Goal: Information Seeking & Learning: Learn about a topic

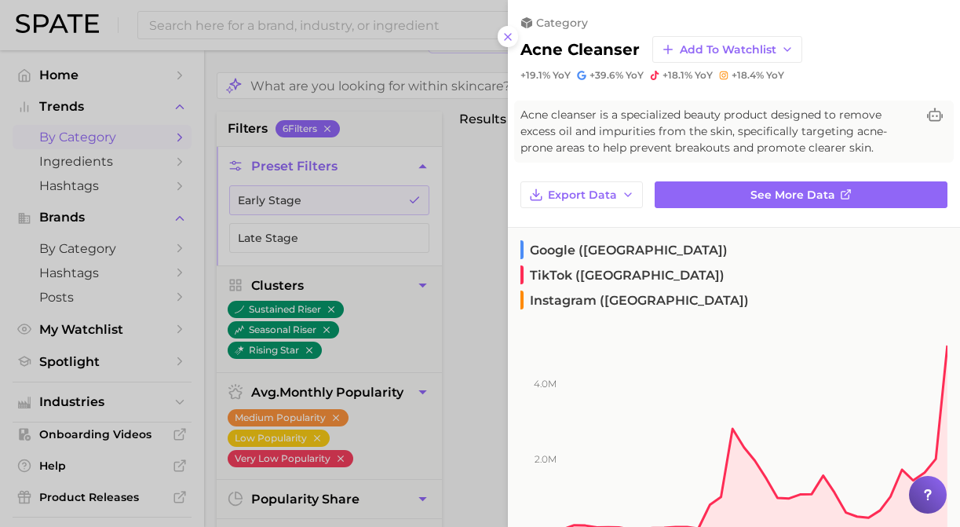
scroll to position [108, 0]
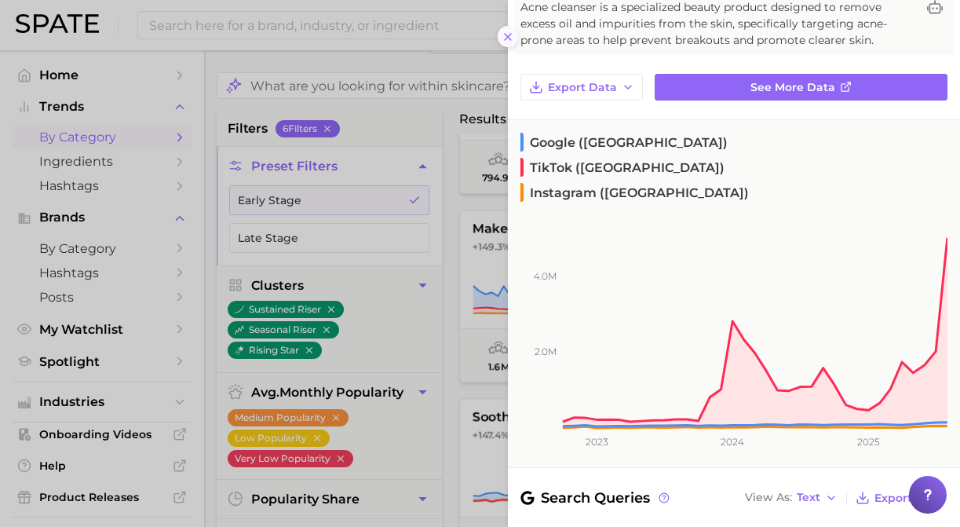
click at [511, 34] on line at bounding box center [508, 37] width 6 height 6
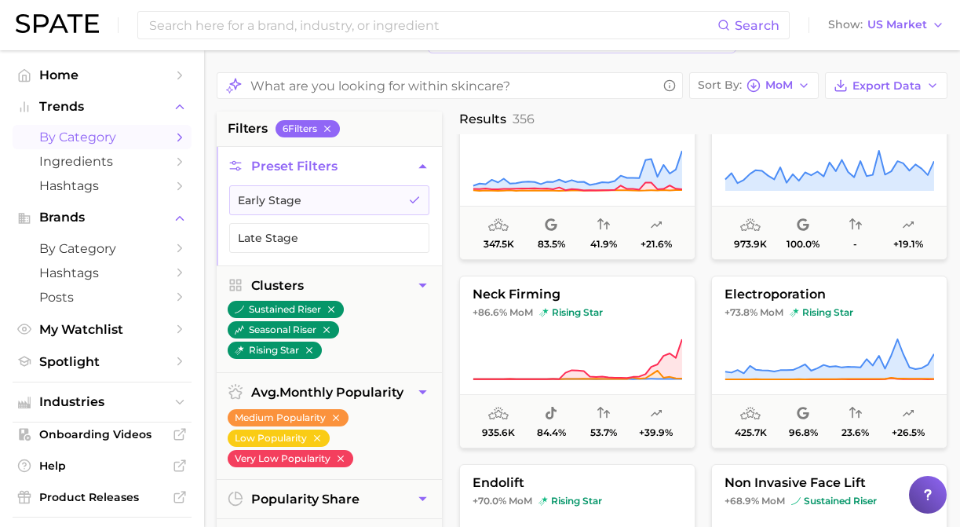
scroll to position [2132, 0]
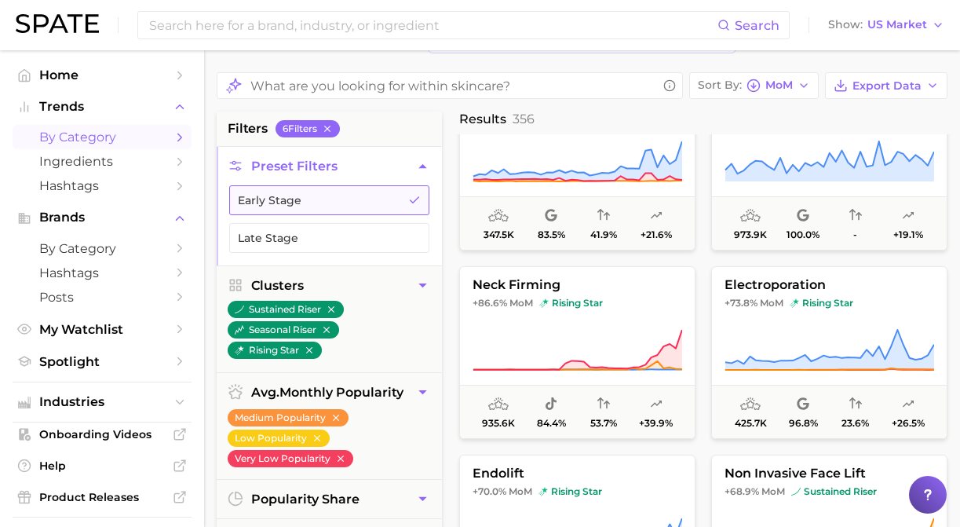
click at [426, 186] on button "Early Stage" at bounding box center [329, 200] width 200 height 30
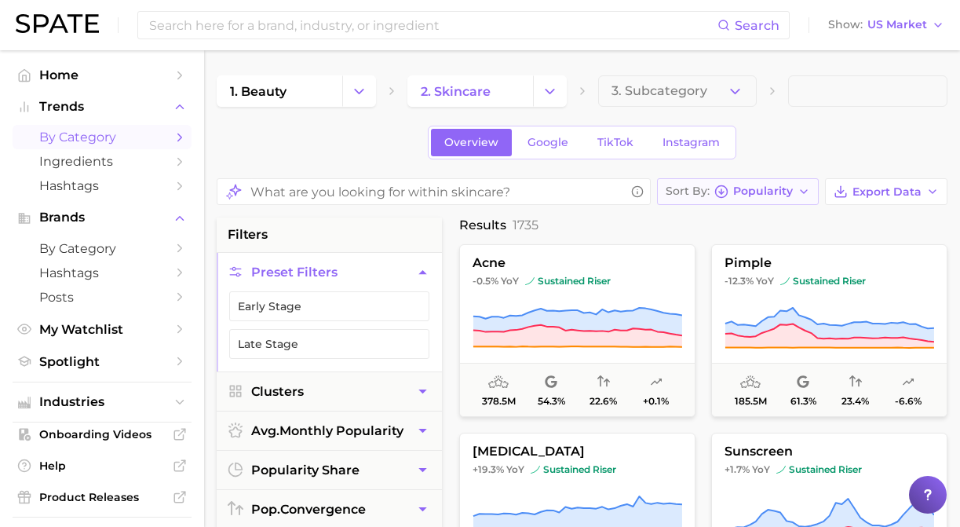
click at [752, 201] on button "Sort By Popularity" at bounding box center [738, 191] width 162 height 27
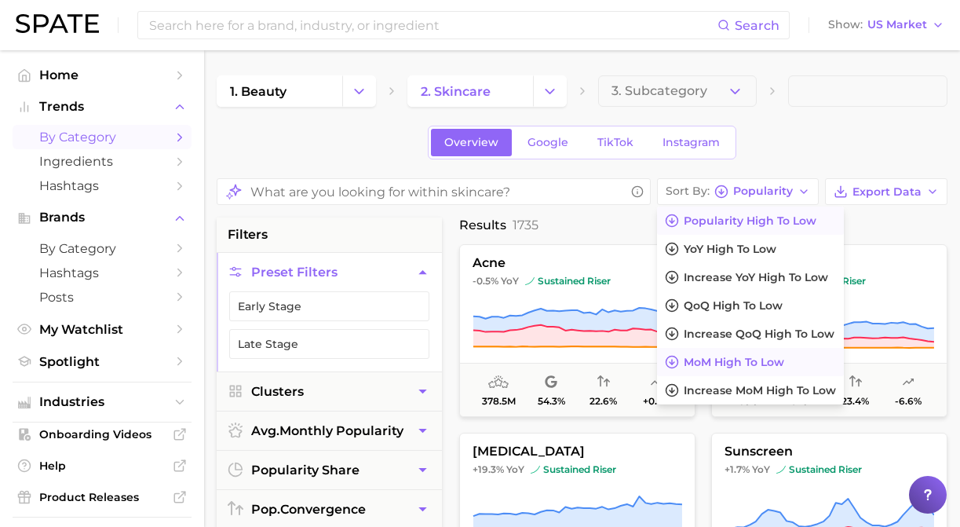
click at [724, 363] on span "MoM high to low" at bounding box center [734, 362] width 100 height 13
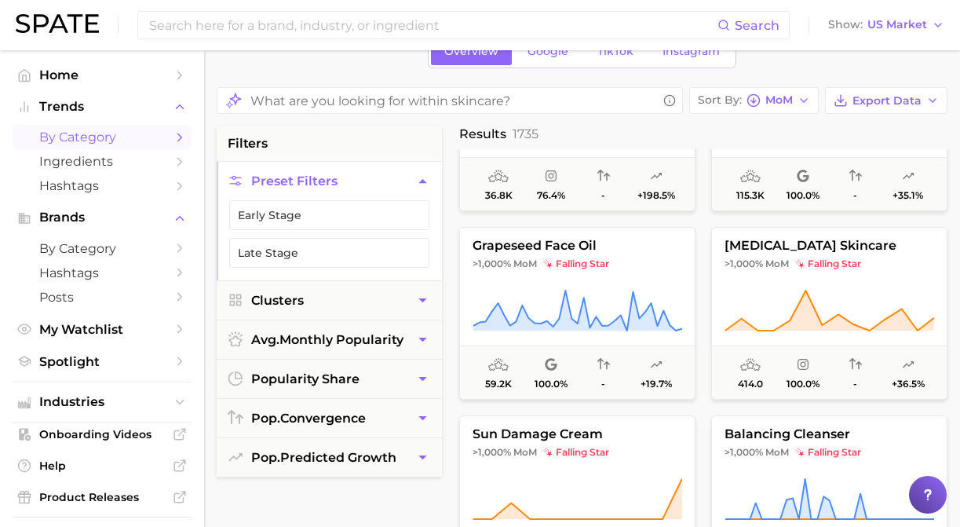
scroll to position [492, 0]
click at [759, 252] on span "[MEDICAL_DATA] skincare" at bounding box center [829, 245] width 235 height 14
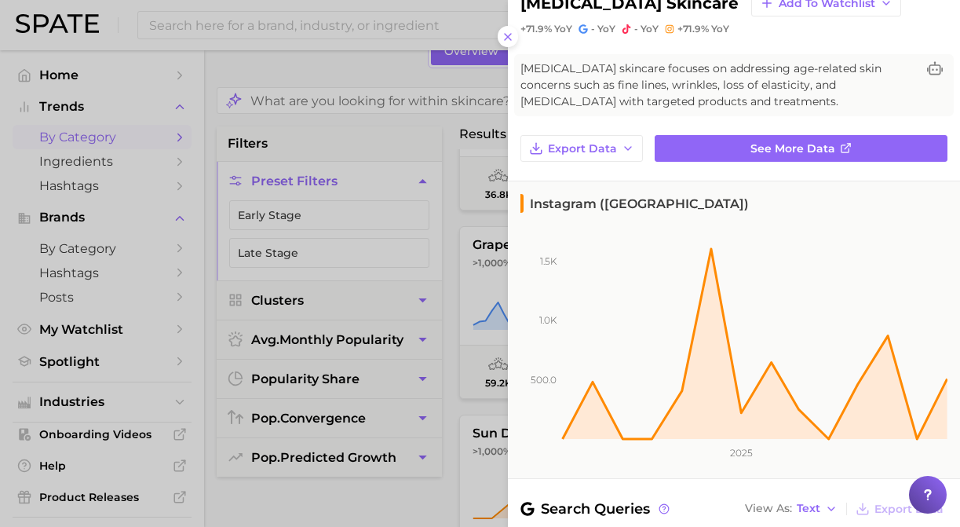
scroll to position [0, 0]
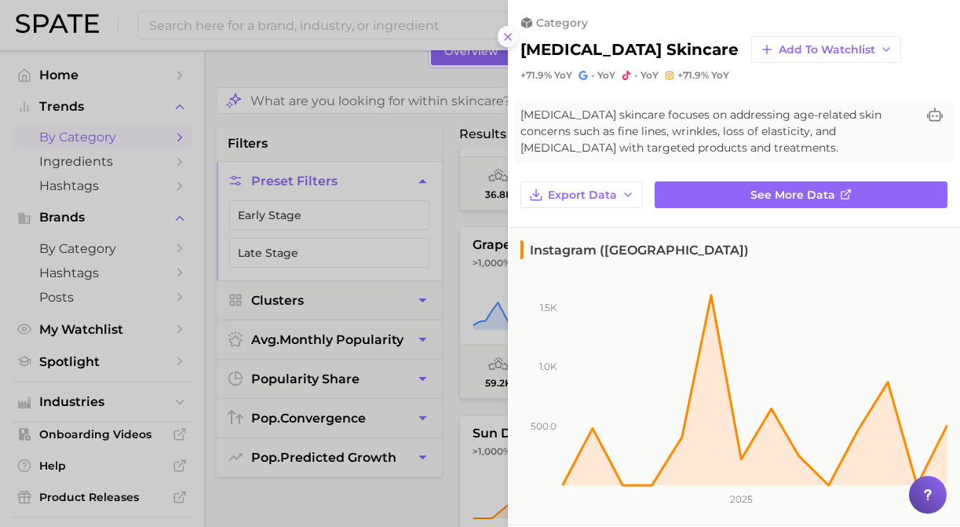
click at [509, 37] on icon at bounding box center [508, 37] width 13 height 13
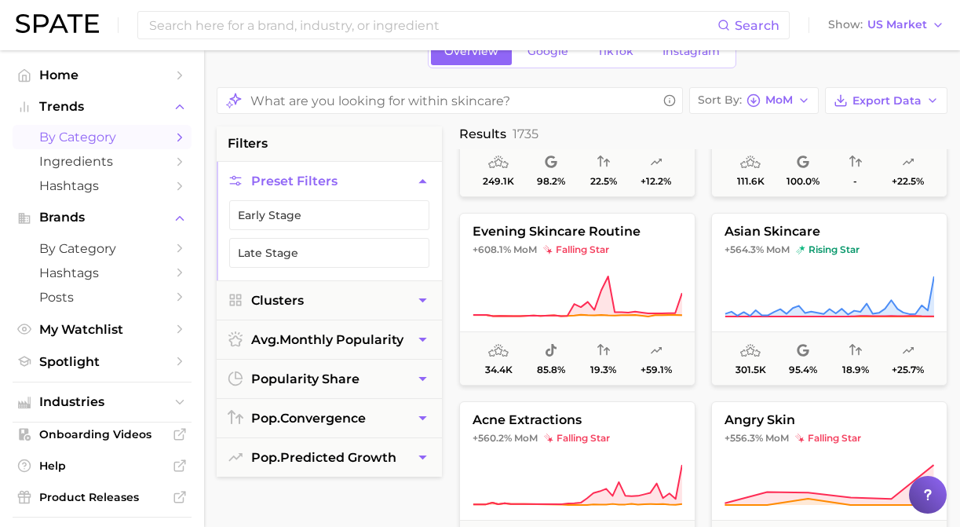
scroll to position [3708, 0]
click at [807, 265] on button "asian skincare +564.3% MoM rising star 301.5k 95.4% 18.9% +25.7%" at bounding box center [829, 298] width 236 height 173
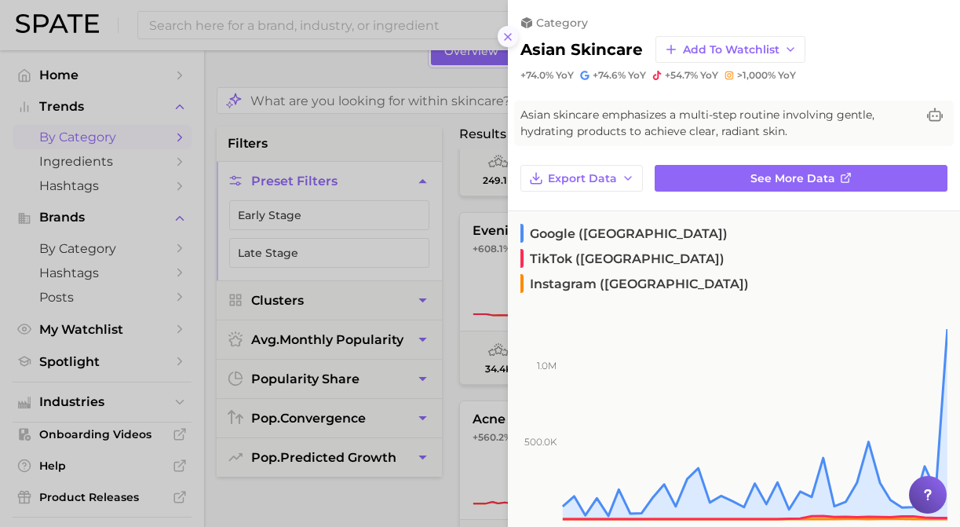
click at [511, 35] on icon at bounding box center [508, 37] width 13 height 13
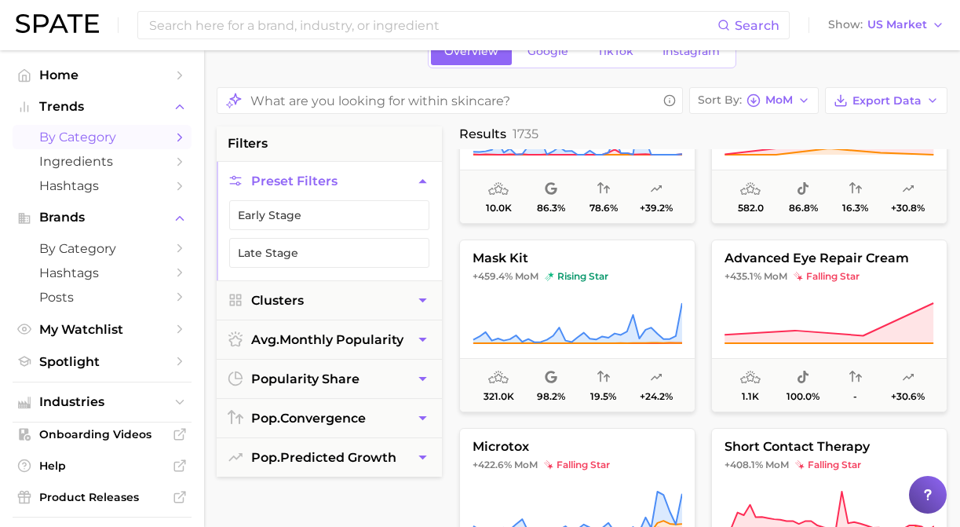
scroll to position [4441, 0]
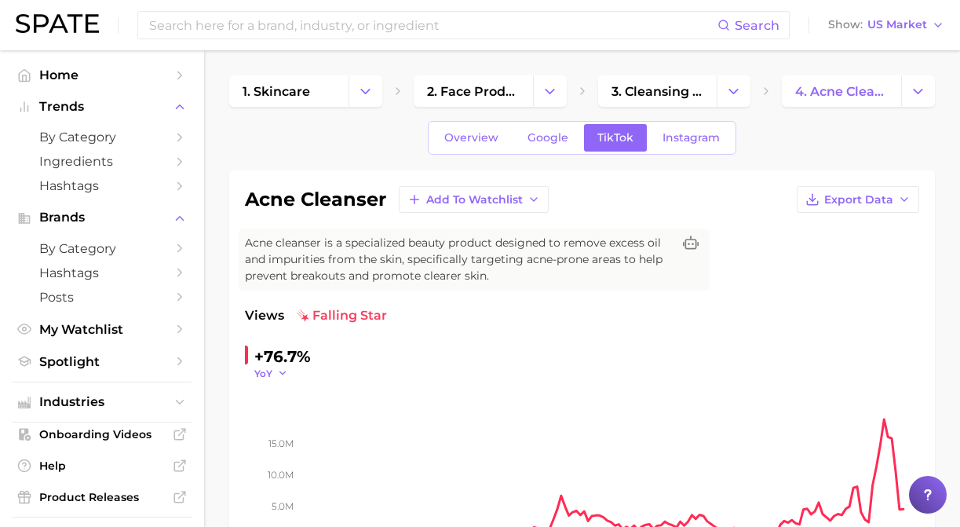
click at [277, 375] on icon "button" at bounding box center [282, 372] width 11 height 11
click at [293, 452] on button "MoM" at bounding box center [340, 452] width 173 height 28
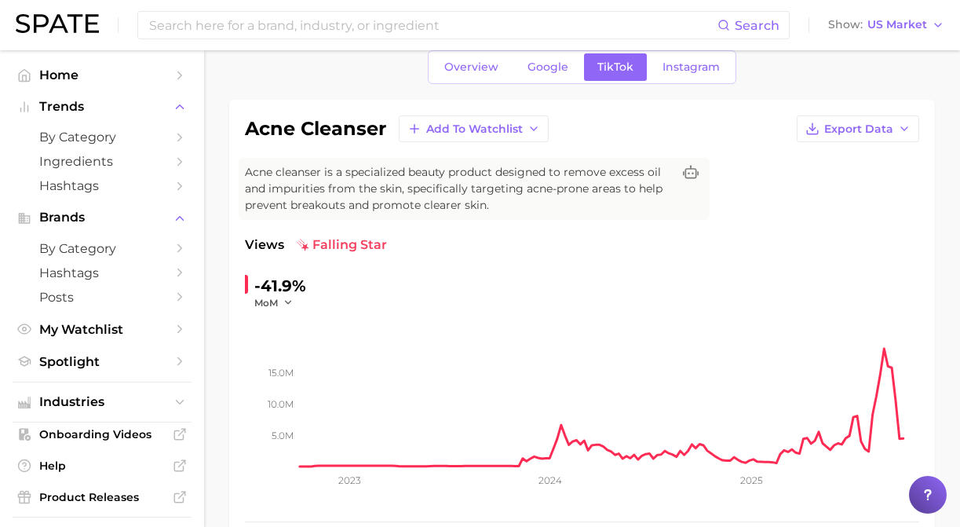
scroll to position [62, 0]
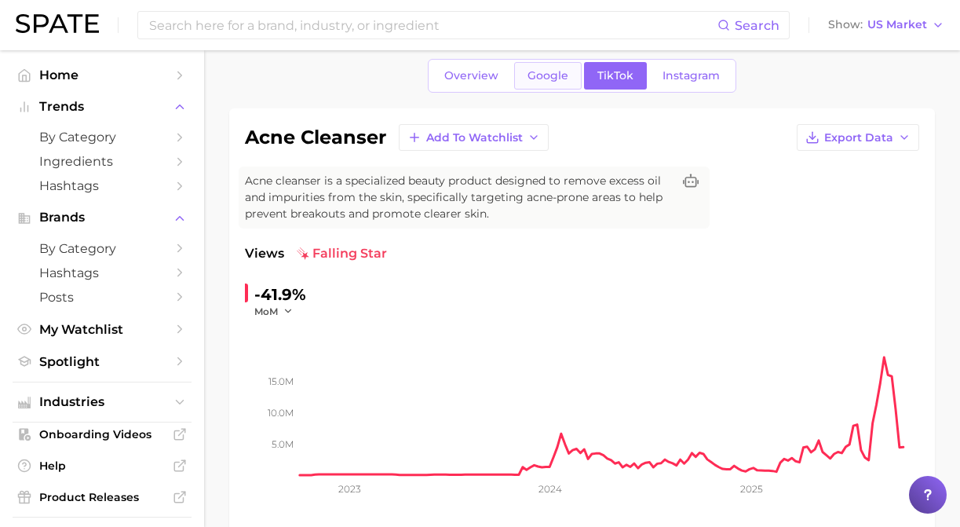
click at [545, 79] on span "Google" at bounding box center [547, 75] width 41 height 13
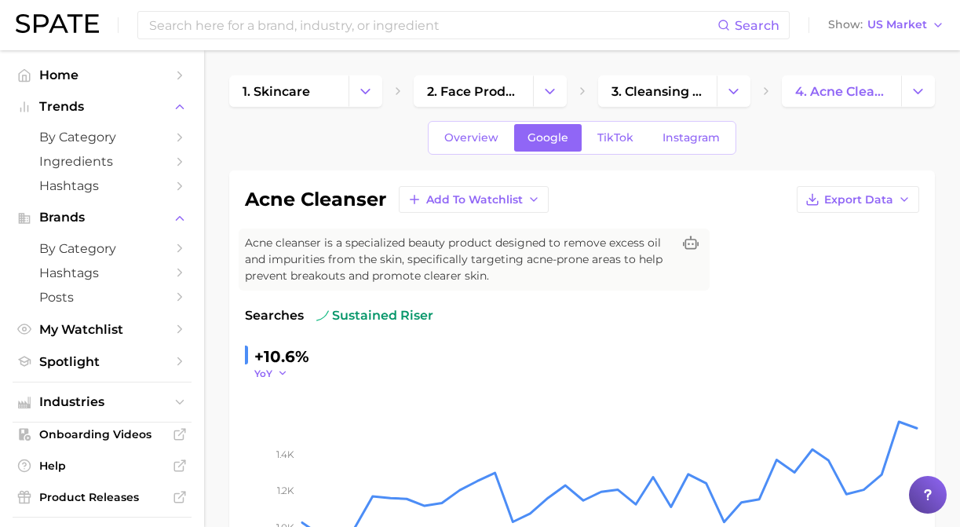
click at [270, 375] on span "YoY" at bounding box center [263, 373] width 18 height 13
click at [289, 450] on span "MoM" at bounding box center [275, 451] width 27 height 13
click at [691, 131] on link "Instagram" at bounding box center [691, 137] width 84 height 27
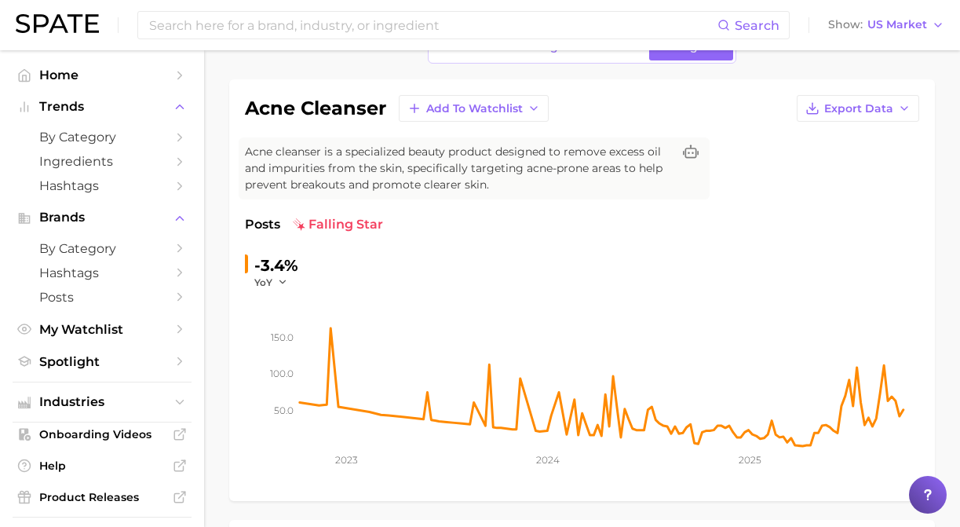
scroll to position [93, 0]
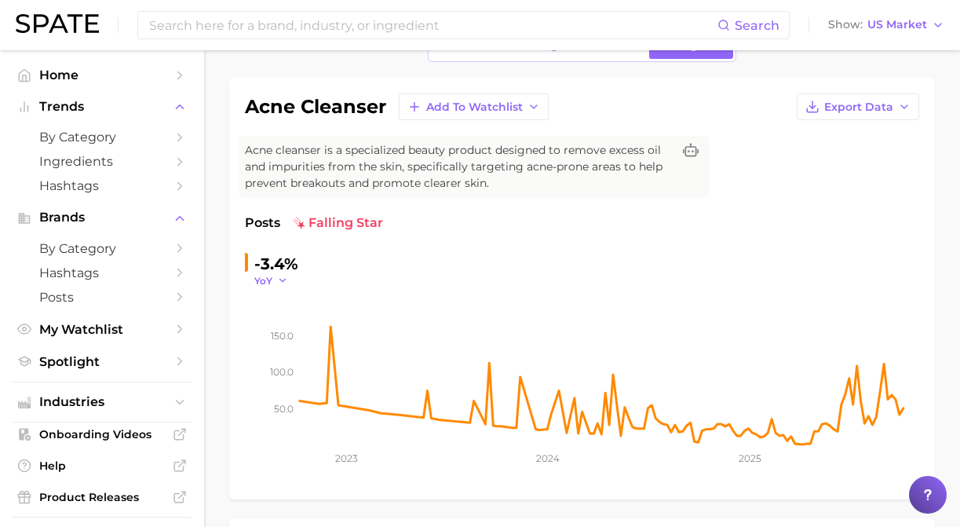
click at [269, 279] on span "YoY" at bounding box center [263, 280] width 18 height 13
click at [285, 363] on span "MoM" at bounding box center [275, 358] width 27 height 13
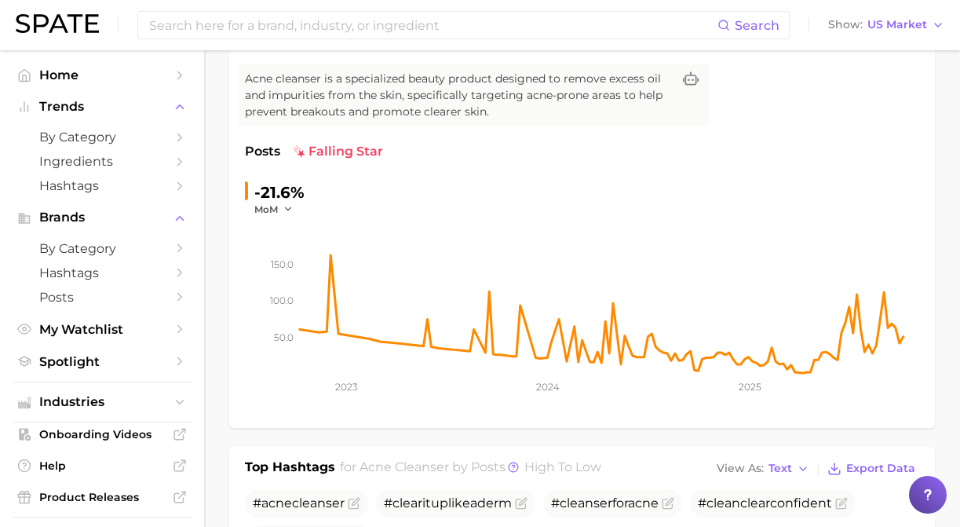
scroll to position [0, 0]
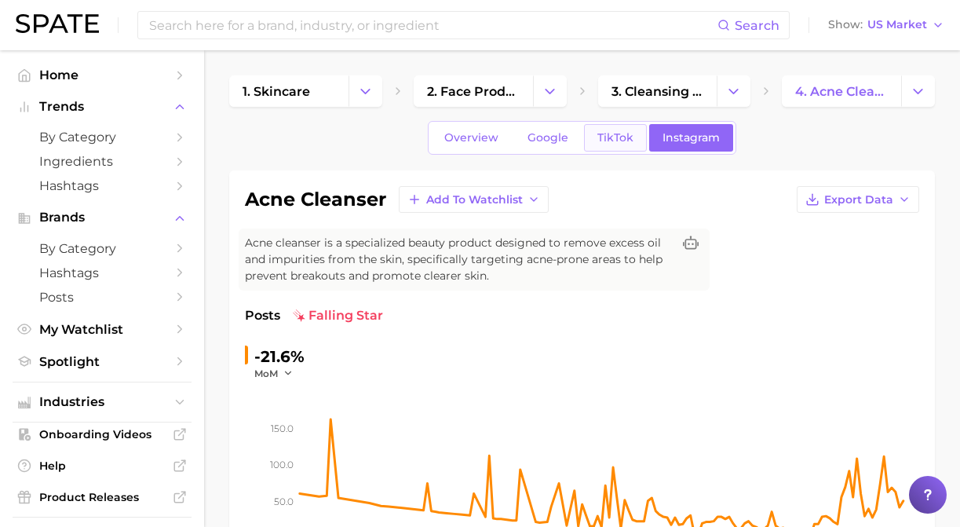
click at [613, 139] on span "TikTok" at bounding box center [615, 137] width 36 height 13
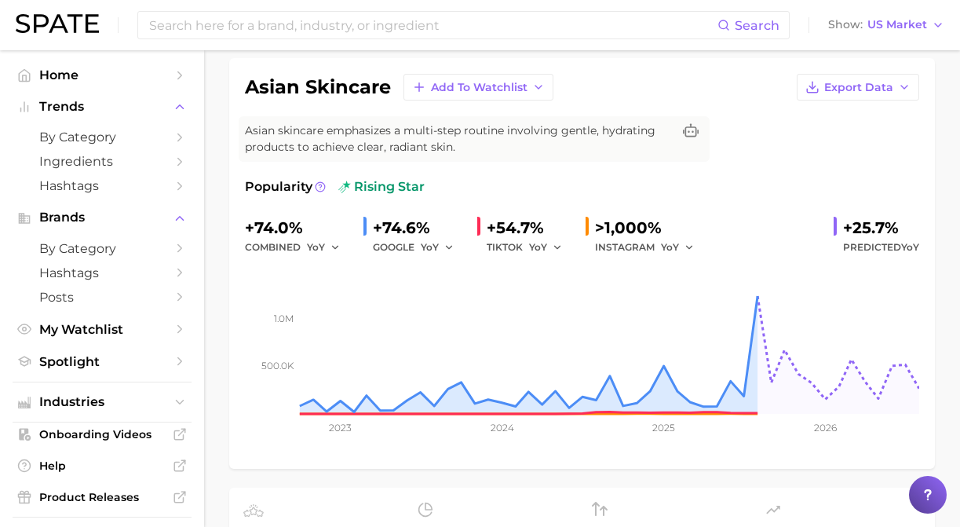
scroll to position [94, 0]
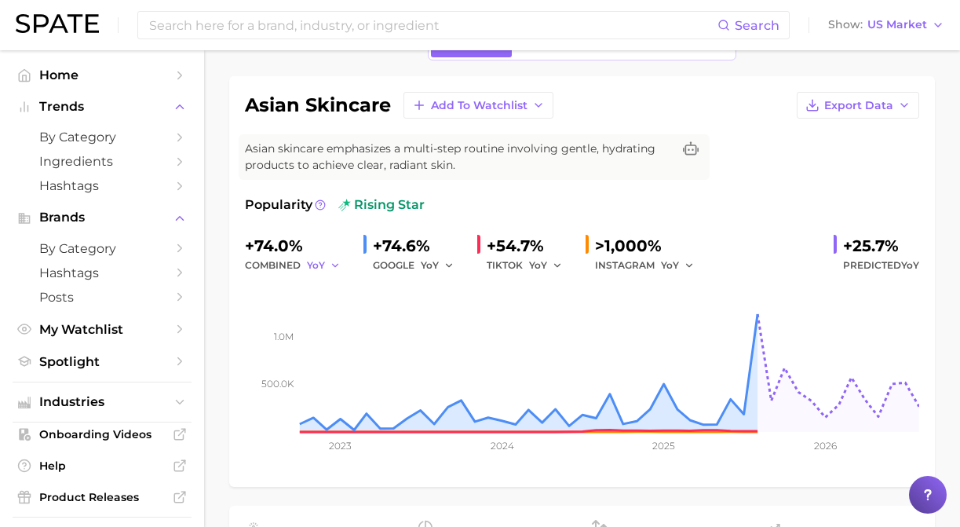
click at [318, 259] on span "YoY" at bounding box center [316, 264] width 18 height 13
click at [337, 347] on span "MoM" at bounding box center [328, 346] width 27 height 13
click at [427, 265] on span "YoY" at bounding box center [430, 264] width 18 height 13
click at [447, 349] on span "MoM" at bounding box center [442, 346] width 27 height 13
click at [538, 264] on span "YoY" at bounding box center [538, 264] width 18 height 13
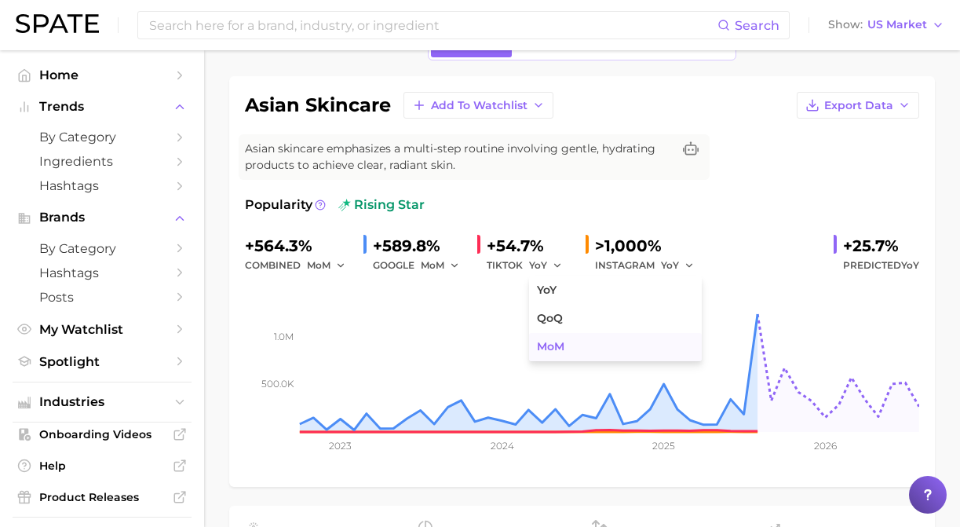
click at [560, 349] on span "MoM" at bounding box center [550, 346] width 27 height 13
click at [675, 264] on span "YoY" at bounding box center [670, 264] width 18 height 13
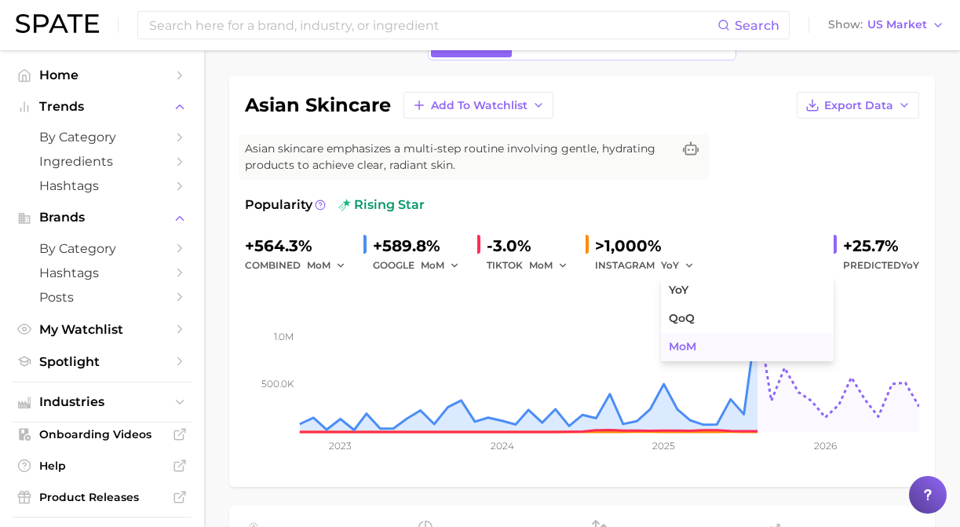
click at [680, 354] on button "MoM" at bounding box center [747, 347] width 173 height 28
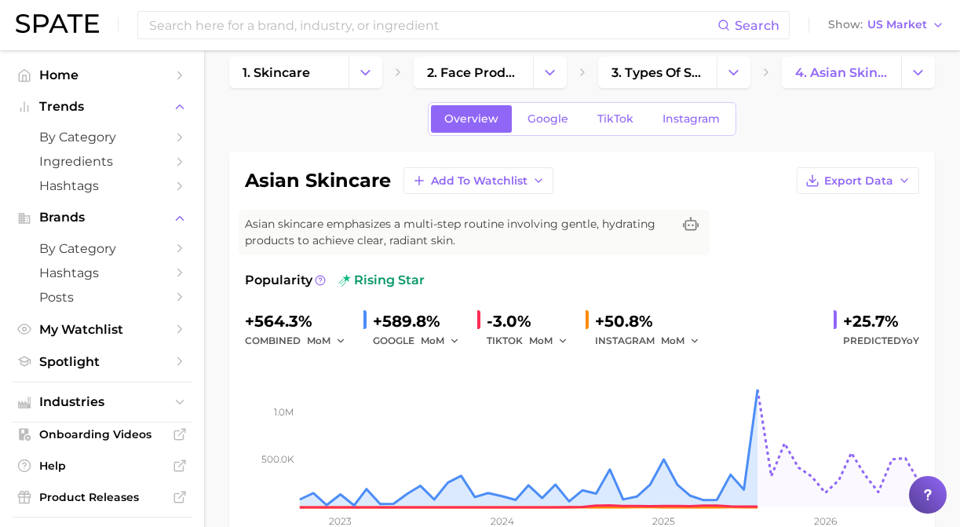
scroll to position [0, 0]
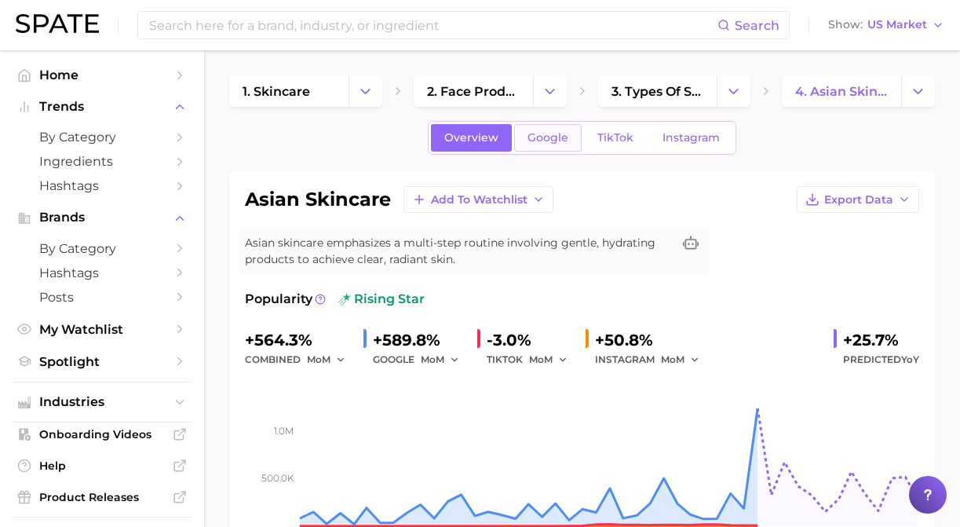
click at [542, 140] on span "Google" at bounding box center [547, 137] width 41 height 13
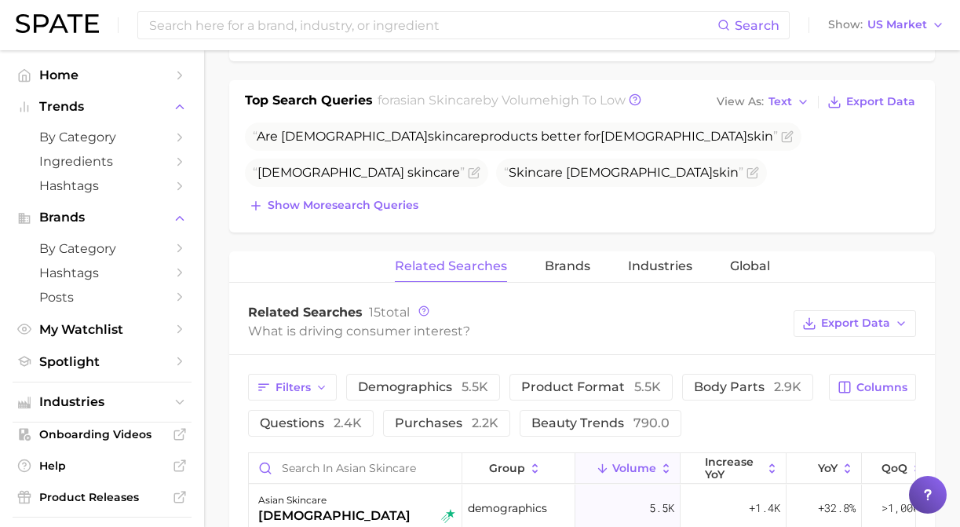
scroll to position [576, 0]
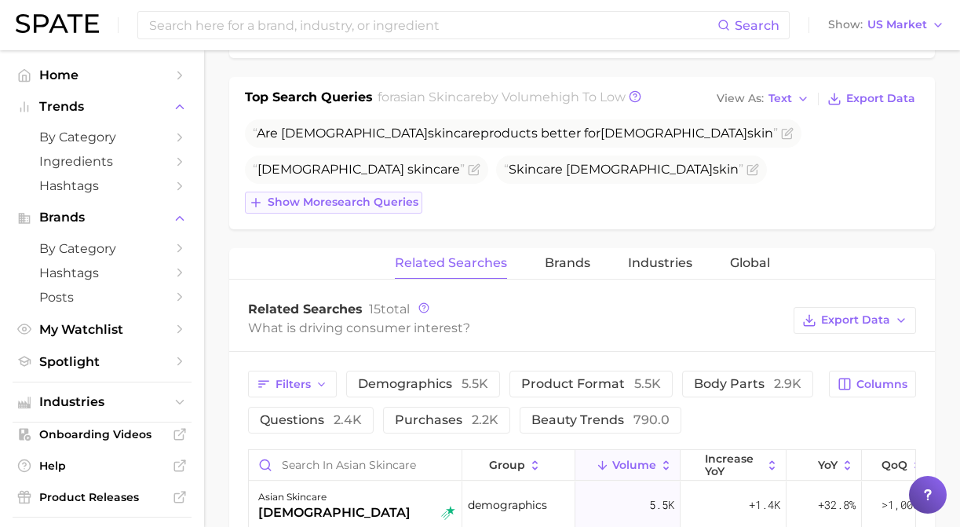
click at [353, 210] on button "Show more search queries" at bounding box center [333, 202] width 177 height 22
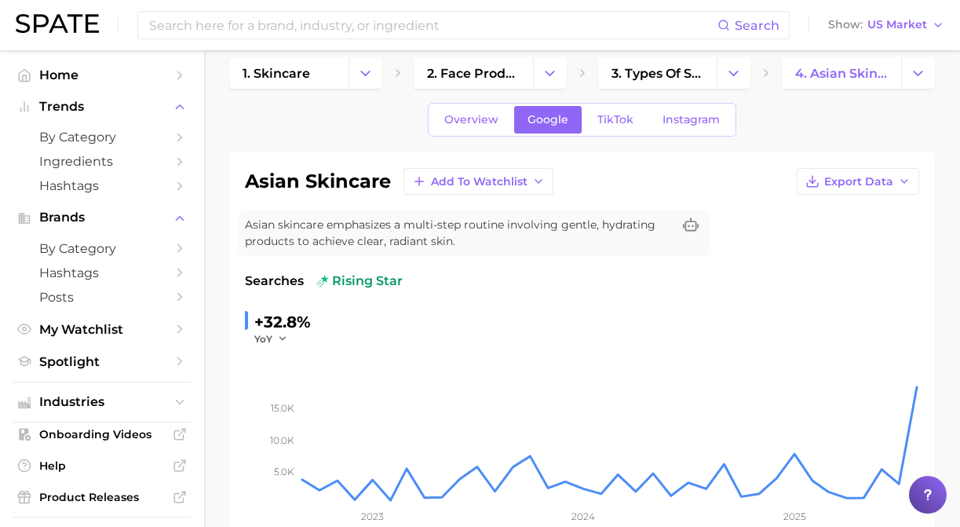
scroll to position [0, 0]
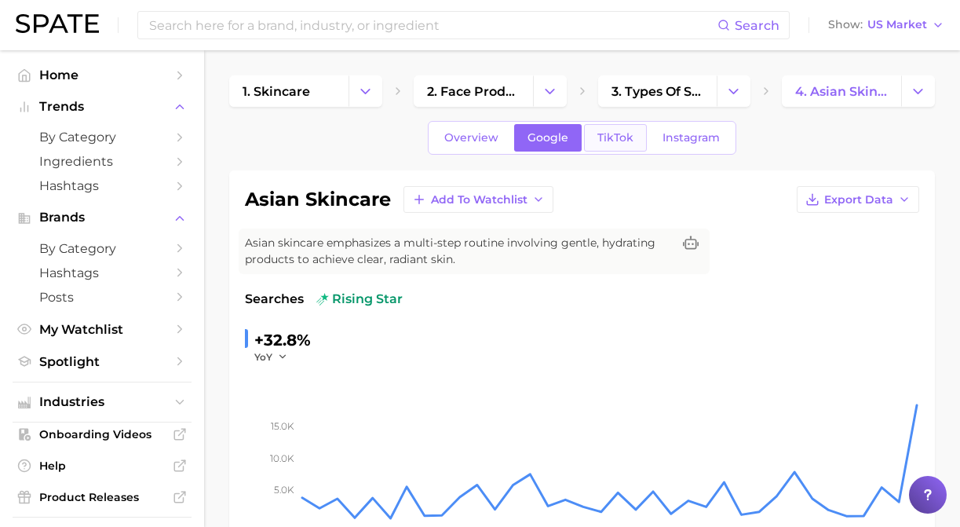
click at [617, 148] on link "TikTok" at bounding box center [615, 137] width 63 height 27
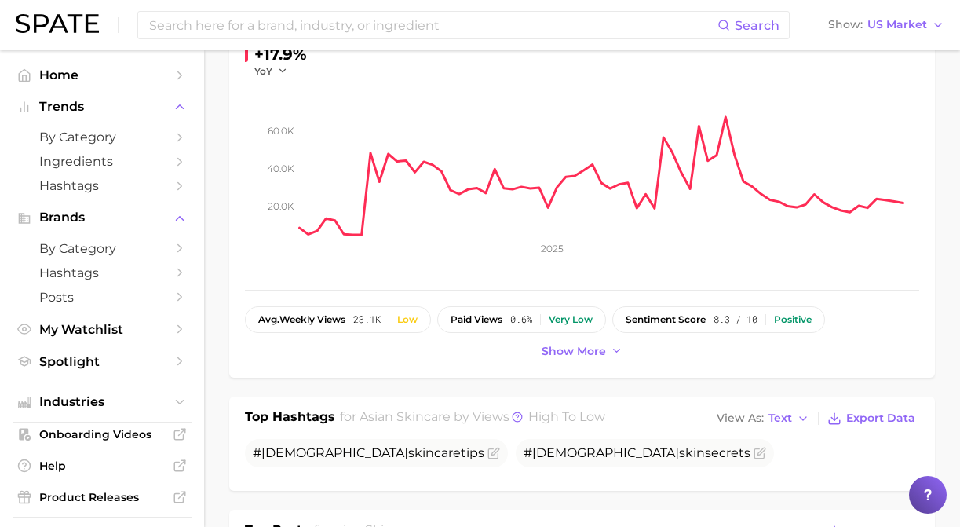
scroll to position [48, 0]
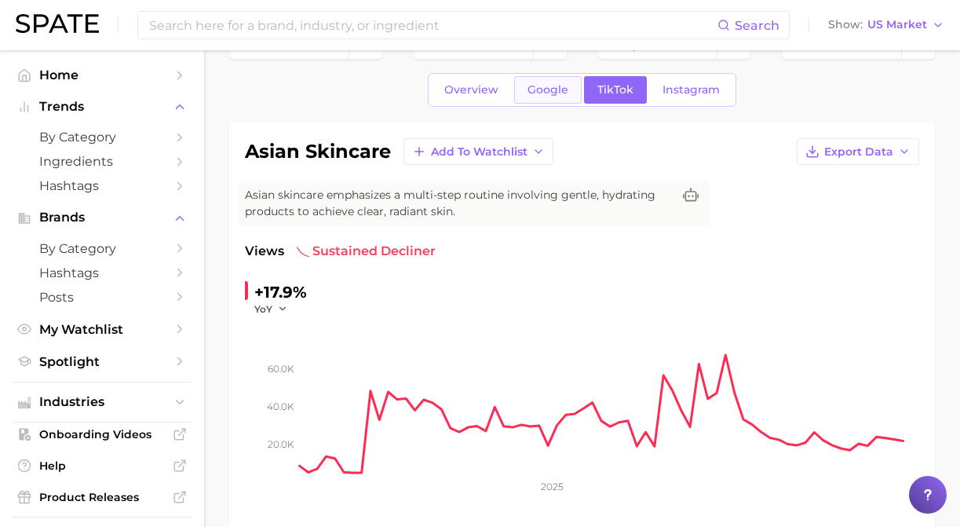
click at [544, 89] on span "Google" at bounding box center [547, 89] width 41 height 13
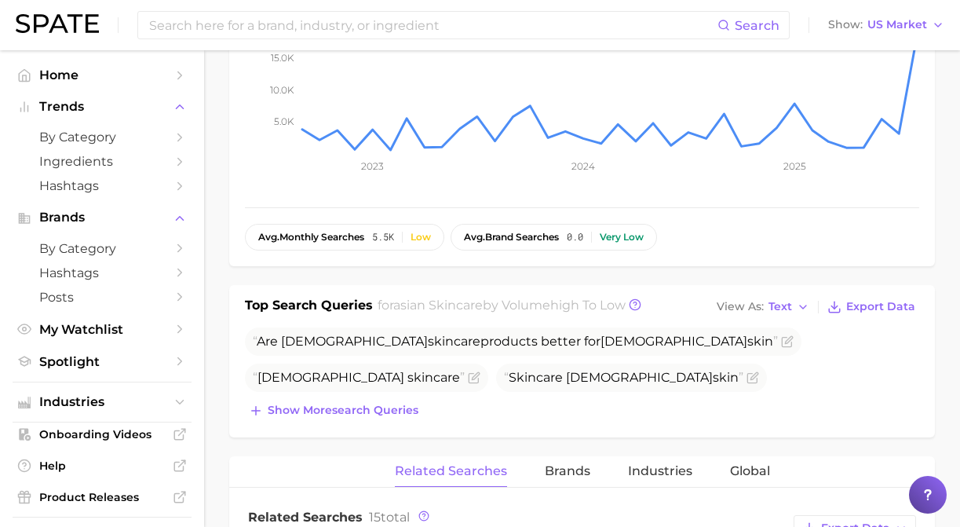
scroll to position [675, 0]
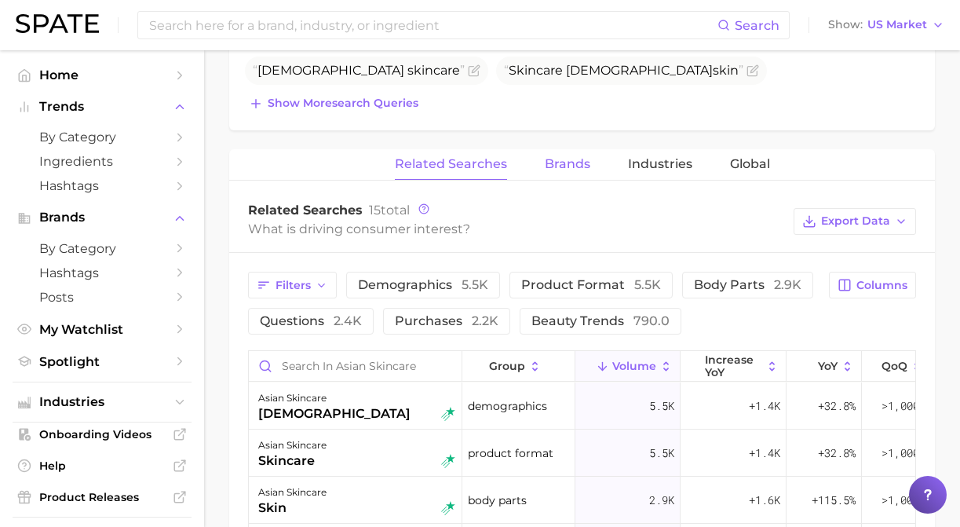
click at [560, 167] on span "Brands" at bounding box center [568, 164] width 46 height 14
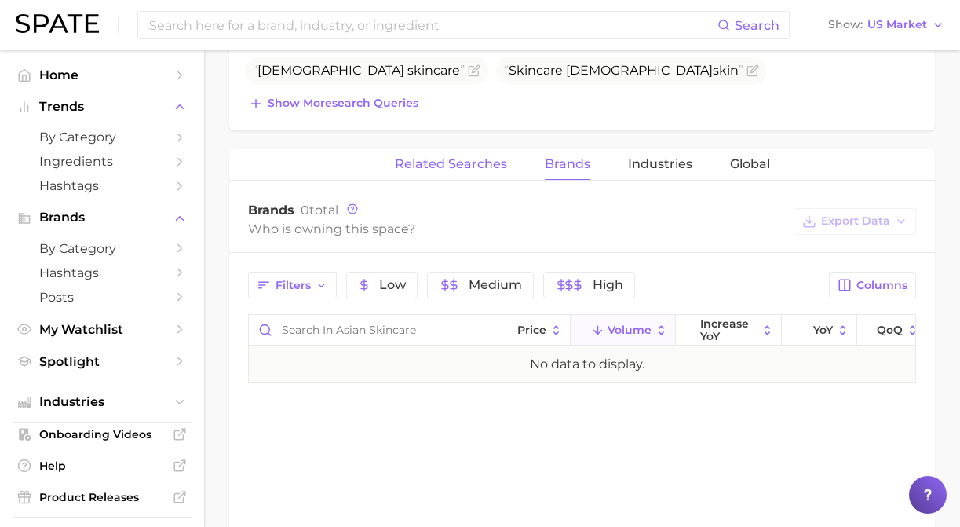
click at [487, 164] on span "Related Searches" at bounding box center [451, 164] width 112 height 14
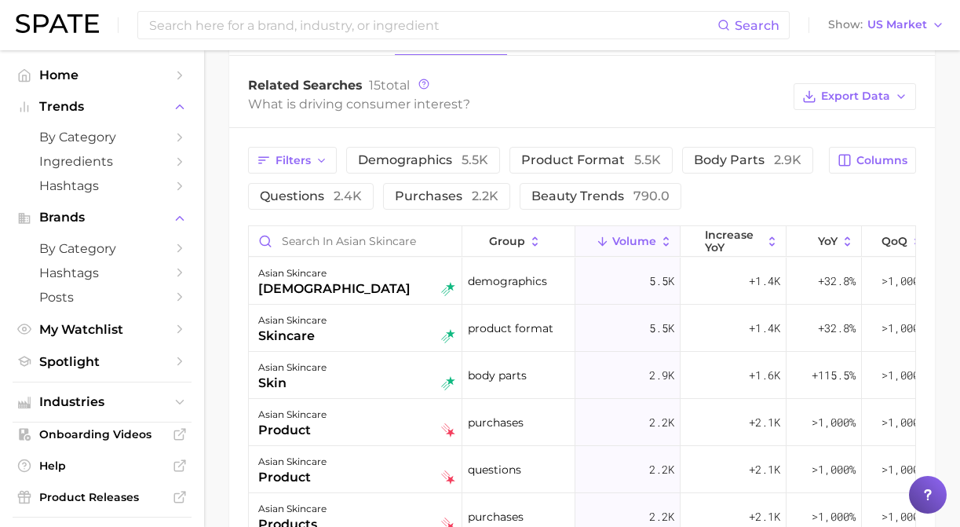
scroll to position [728, 0]
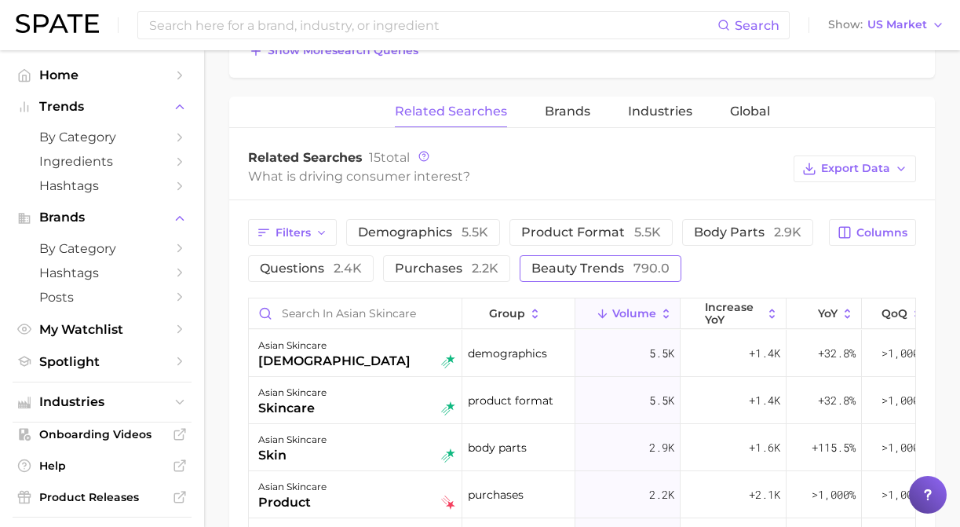
click at [633, 266] on span "790.0" at bounding box center [651, 268] width 36 height 15
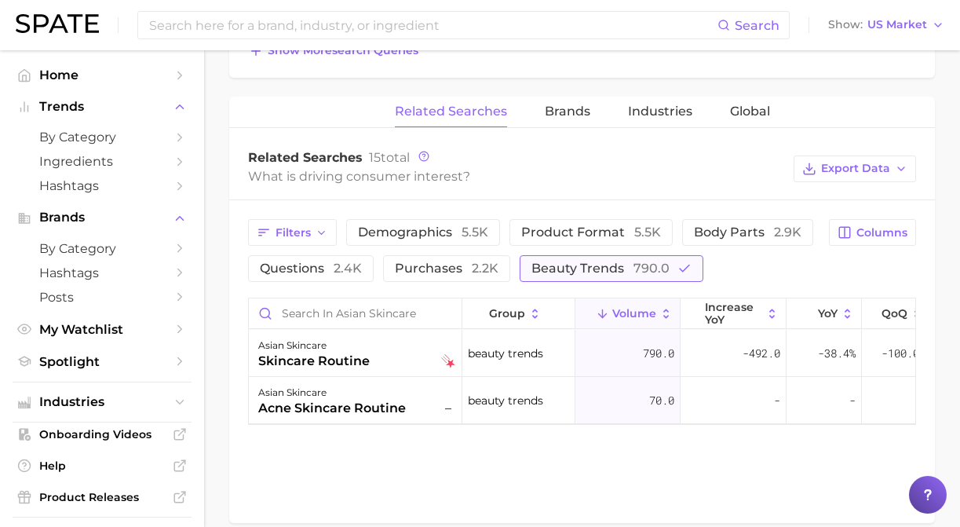
click at [633, 265] on span "790.0" at bounding box center [651, 268] width 36 height 15
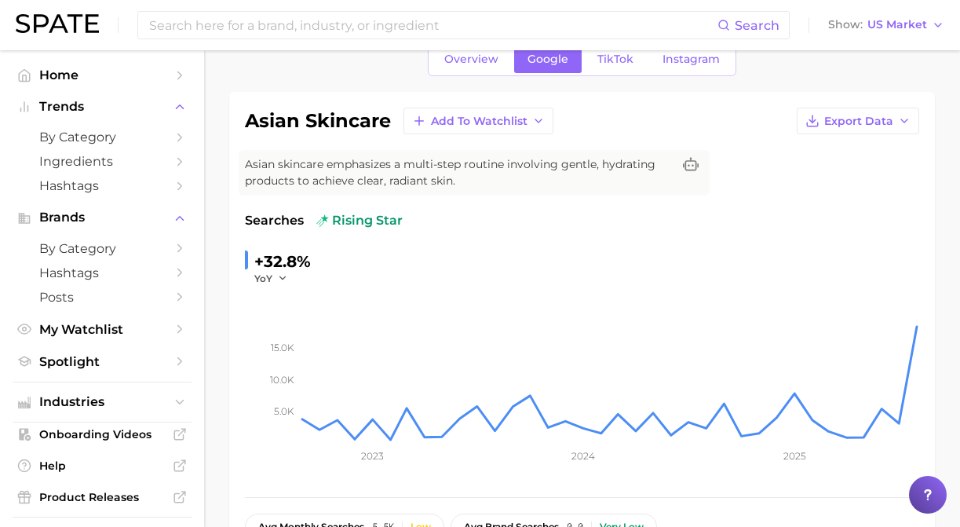
scroll to position [0, 0]
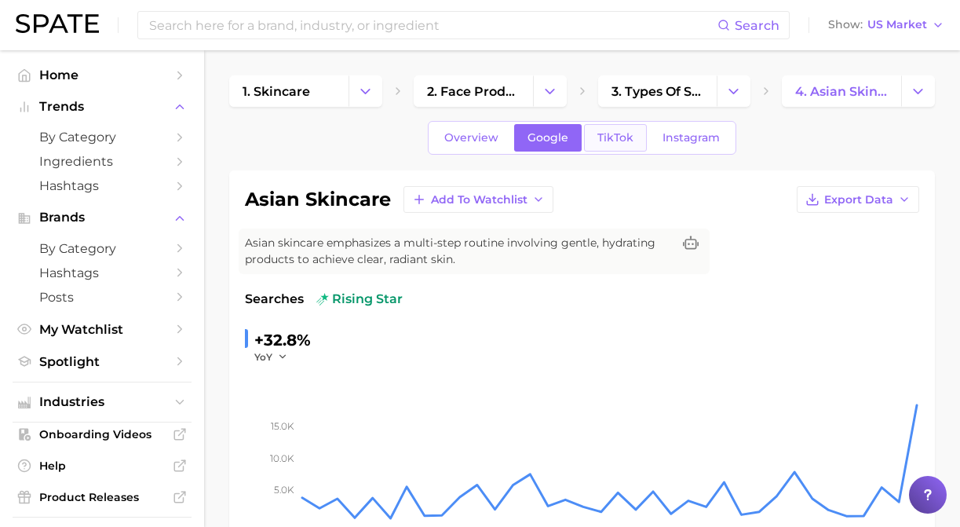
click at [621, 133] on span "TikTok" at bounding box center [615, 137] width 36 height 13
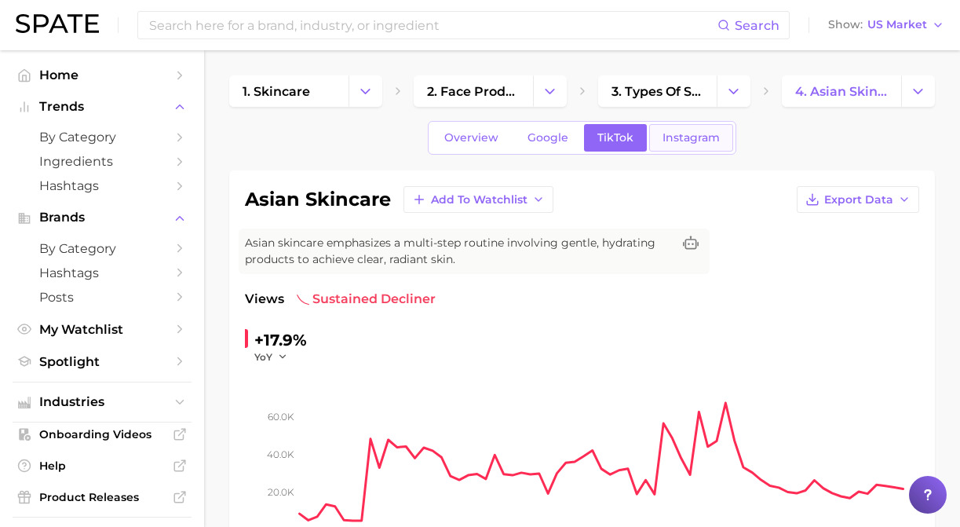
click at [702, 146] on link "Instagram" at bounding box center [691, 137] width 84 height 27
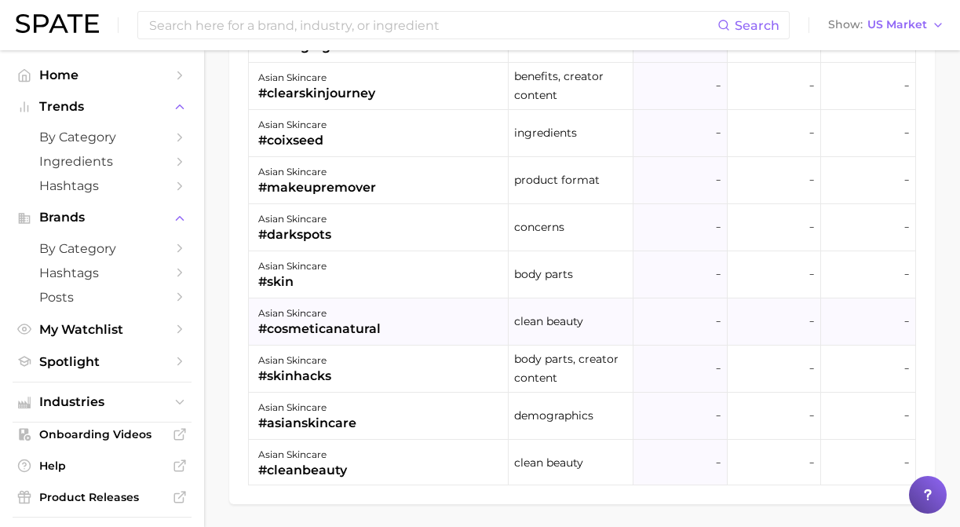
scroll to position [1066, 0]
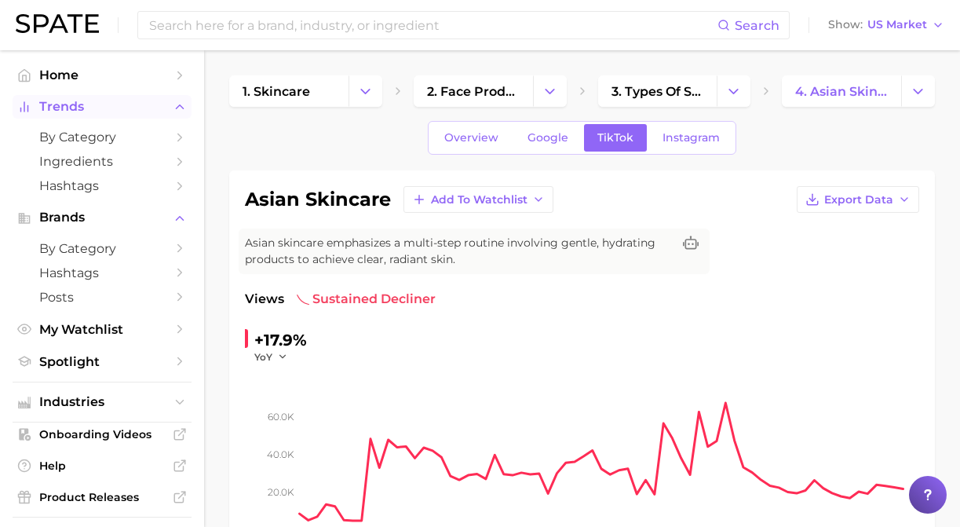
click at [114, 106] on span "Trends" at bounding box center [102, 107] width 126 height 14
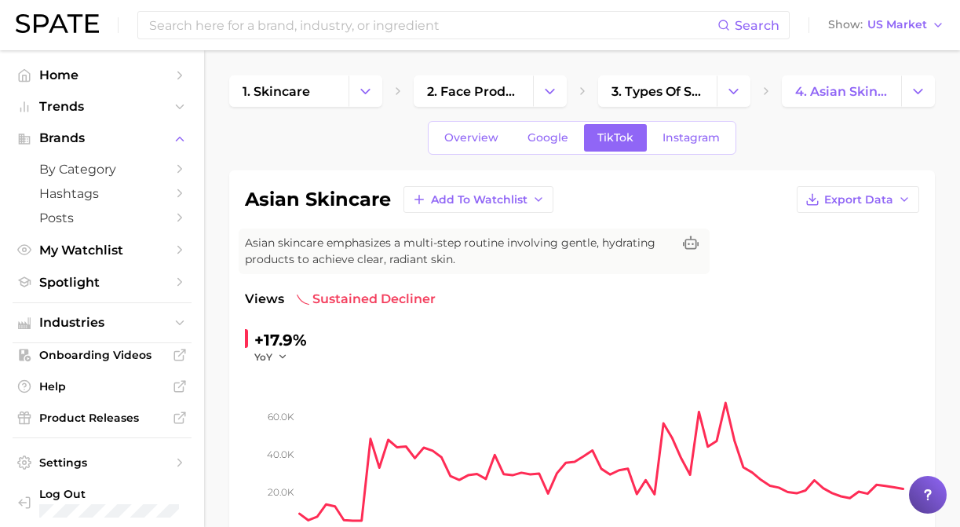
scroll to position [9, 0]
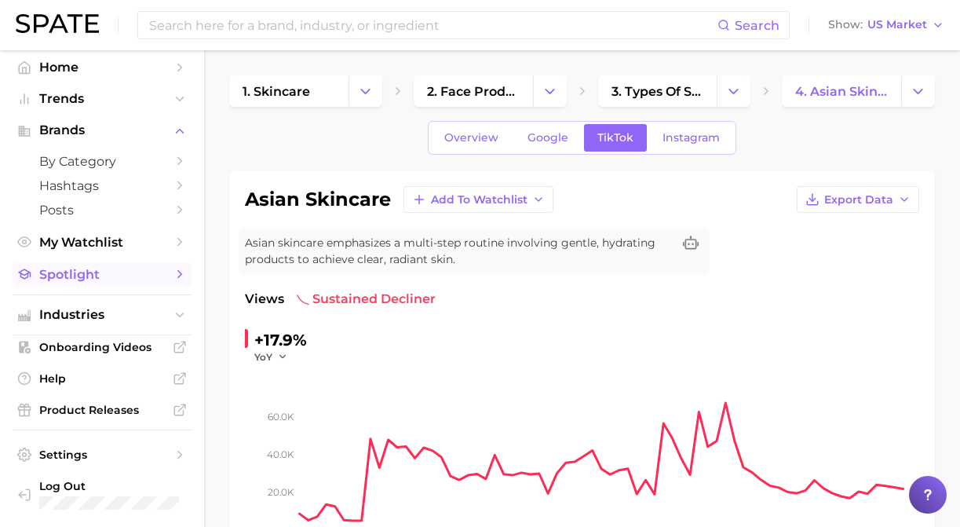
click at [91, 275] on span "Spotlight" at bounding box center [102, 274] width 126 height 15
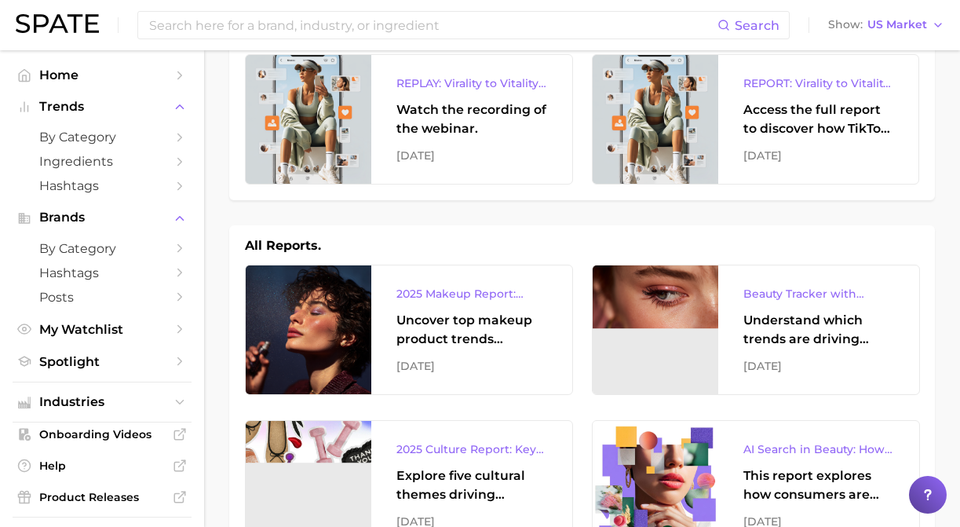
scroll to position [82, 0]
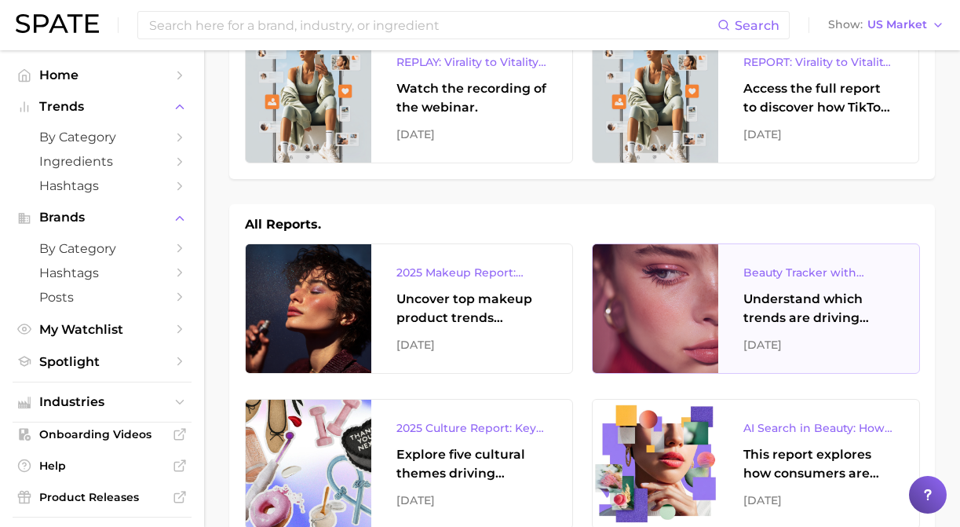
click at [809, 305] on div "Understand which trends are driving engagement across platforms in the skin, ha…" at bounding box center [818, 309] width 151 height 38
